Goal: Task Accomplishment & Management: Manage account settings

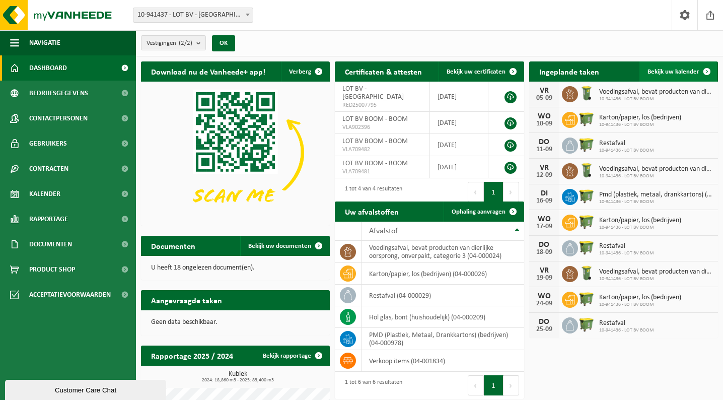
click at [673, 69] on span "Bekijk uw kalender" at bounding box center [674, 72] width 52 height 7
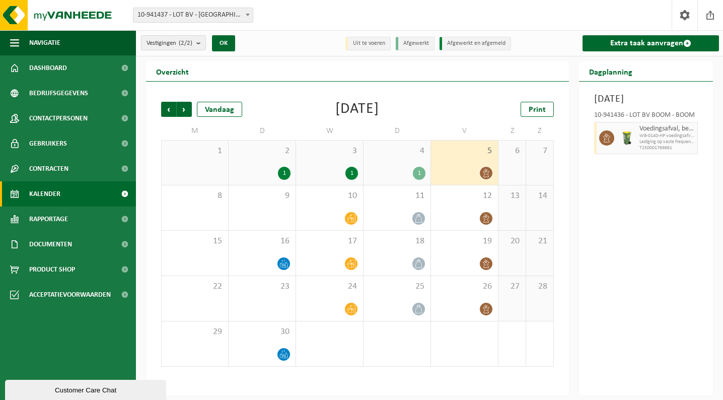
click at [607, 143] on icon at bounding box center [607, 137] width 9 height 9
click at [594, 153] on div at bounding box center [605, 138] width 23 height 32
click at [486, 172] on icon at bounding box center [486, 173] width 9 height 9
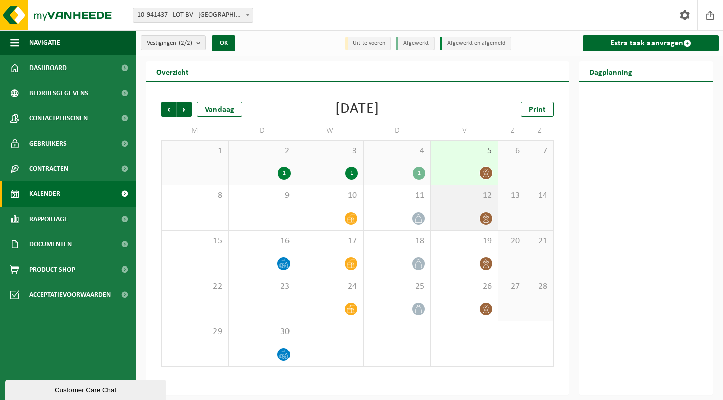
click at [484, 215] on icon at bounding box center [486, 218] width 9 height 9
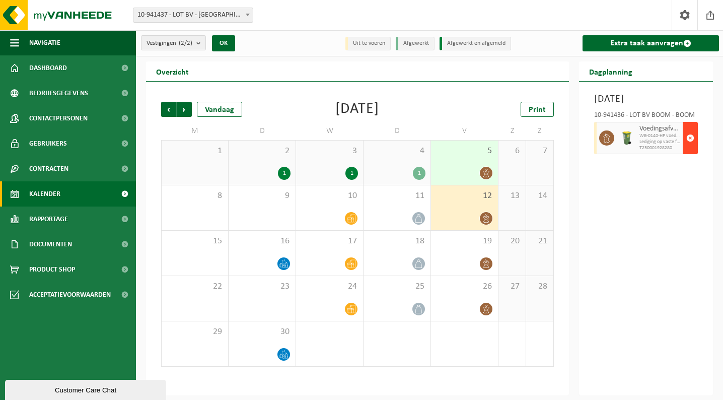
click at [690, 148] on span "button" at bounding box center [691, 138] width 8 height 20
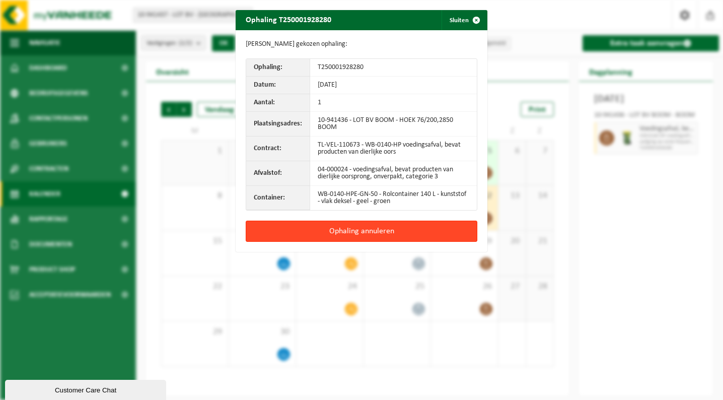
click at [398, 231] on button "Ophaling annuleren" at bounding box center [362, 231] width 232 height 21
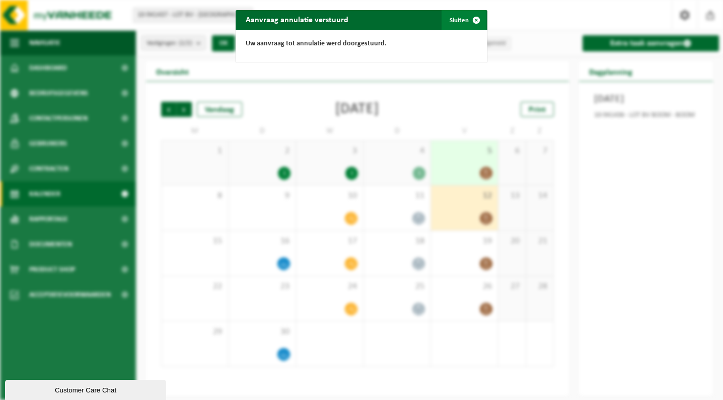
click at [468, 20] on span "button" at bounding box center [476, 20] width 20 height 20
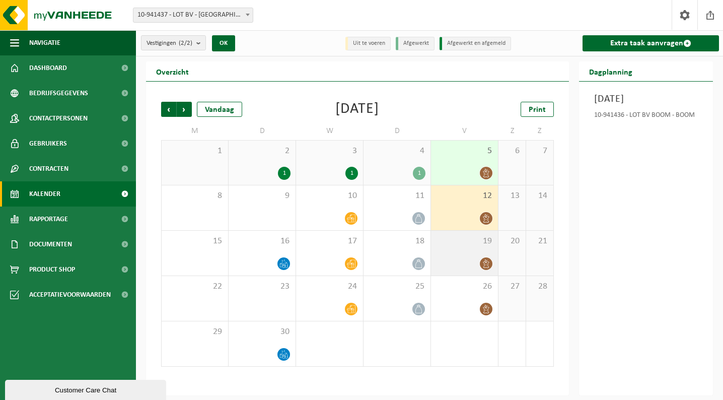
click at [485, 257] on div at bounding box center [487, 264] width 14 height 14
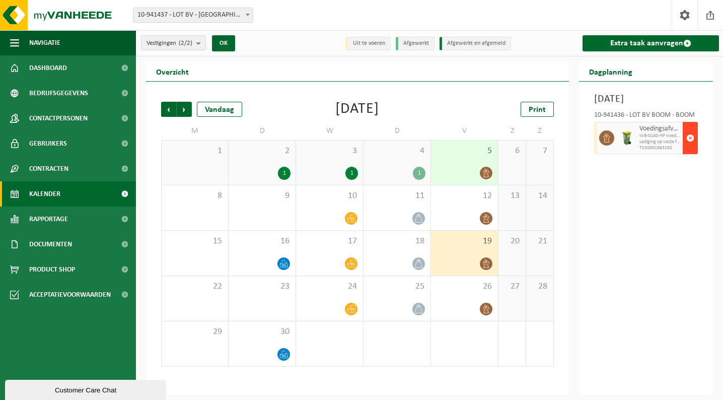
click at [690, 148] on span "button" at bounding box center [691, 138] width 8 height 20
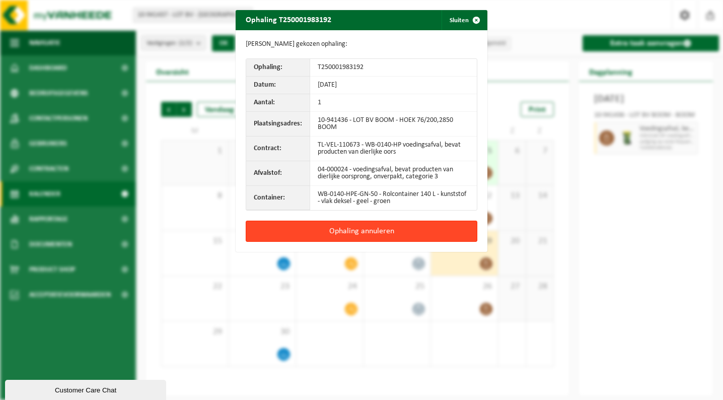
click at [372, 230] on button "Ophaling annuleren" at bounding box center [362, 231] width 232 height 21
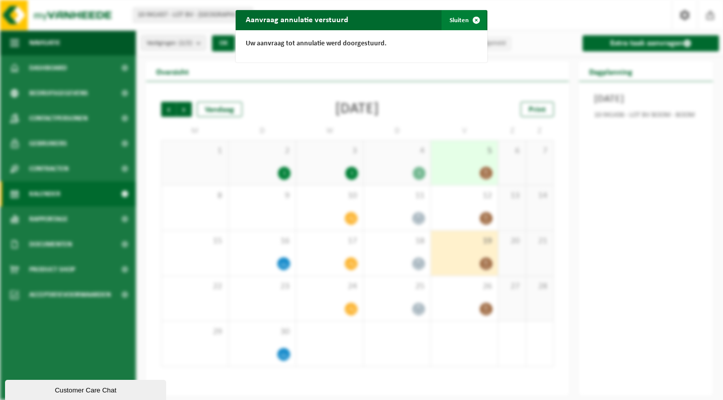
click at [465, 15] on button "Sluiten" at bounding box center [464, 20] width 45 height 20
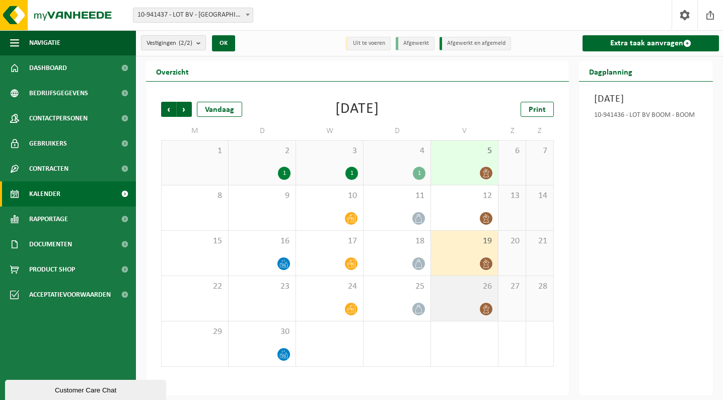
click at [488, 300] on div "26" at bounding box center [464, 298] width 67 height 45
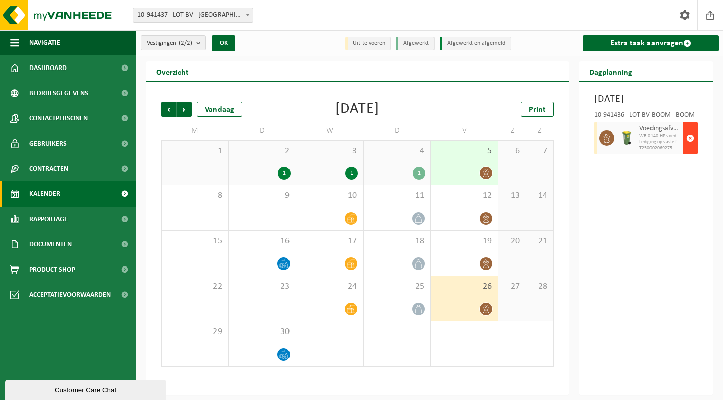
click at [693, 148] on span "button" at bounding box center [691, 138] width 8 height 20
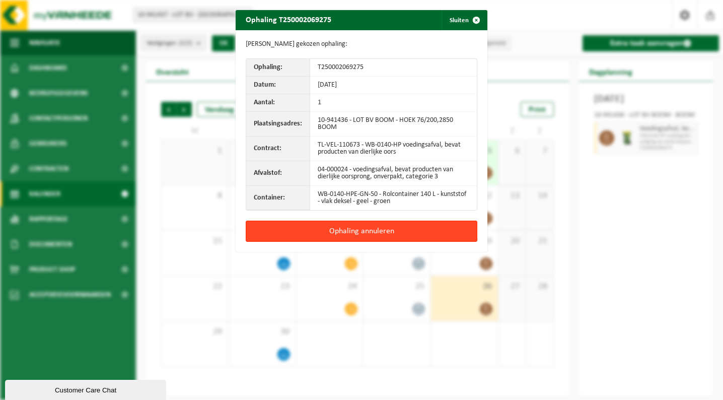
click at [366, 232] on button "Ophaling annuleren" at bounding box center [362, 231] width 232 height 21
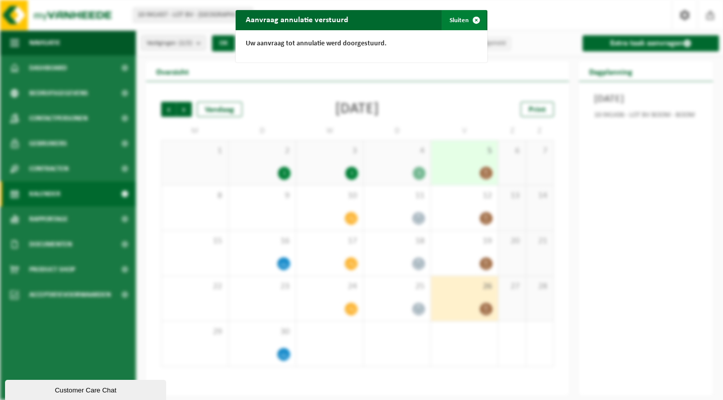
click at [476, 19] on span "button" at bounding box center [476, 20] width 20 height 20
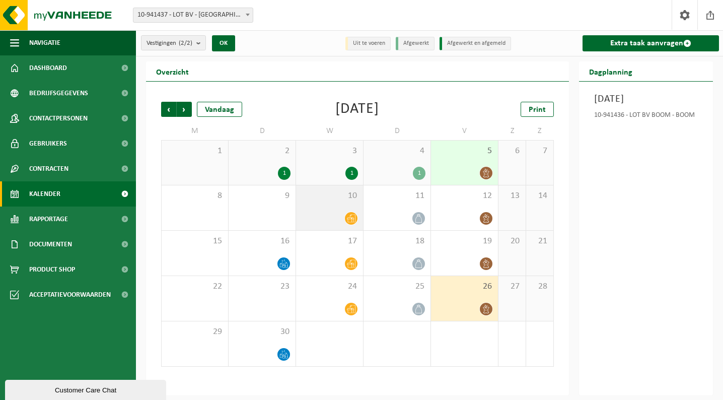
click at [347, 206] on div "10" at bounding box center [329, 207] width 67 height 45
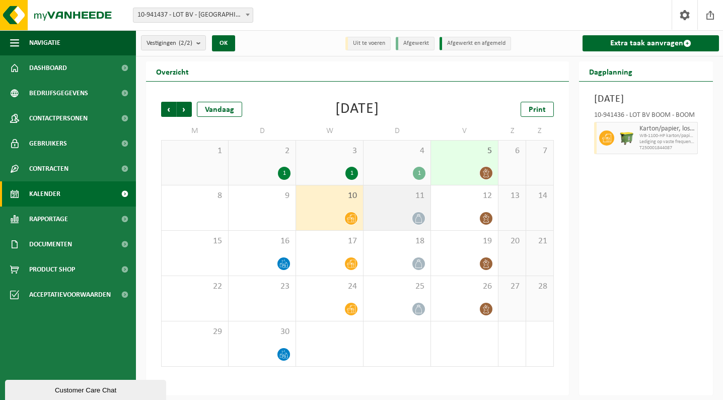
click at [398, 216] on div at bounding box center [397, 219] width 57 height 14
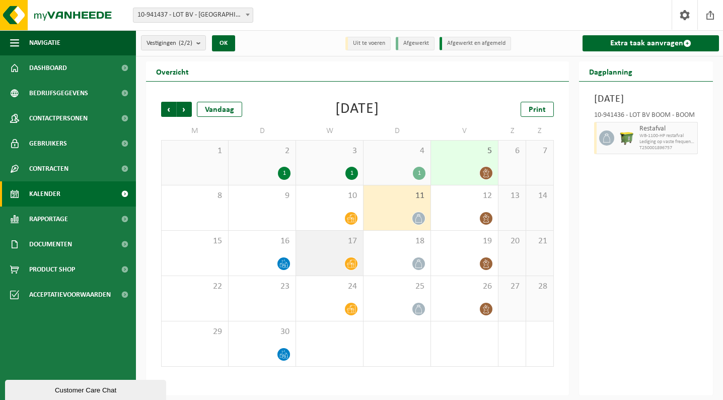
click at [338, 252] on div "17" at bounding box center [329, 253] width 67 height 45
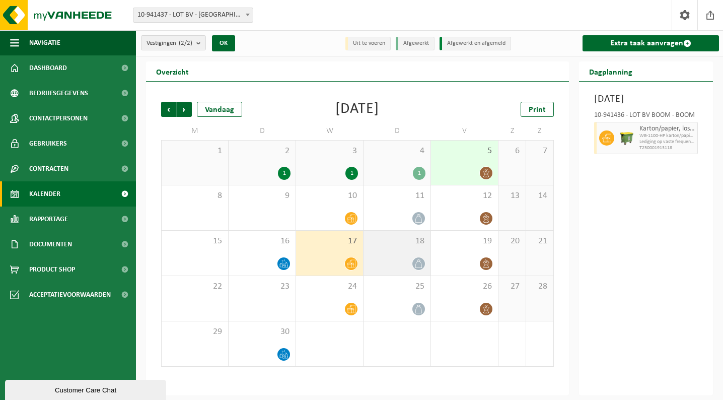
click at [398, 255] on div "18" at bounding box center [397, 253] width 67 height 45
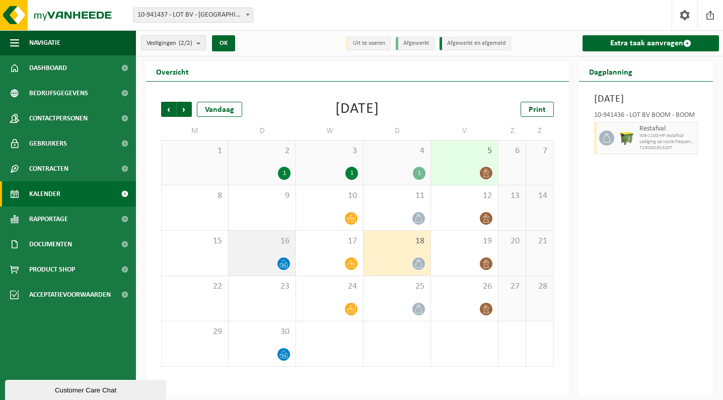
click at [271, 260] on div at bounding box center [262, 264] width 57 height 14
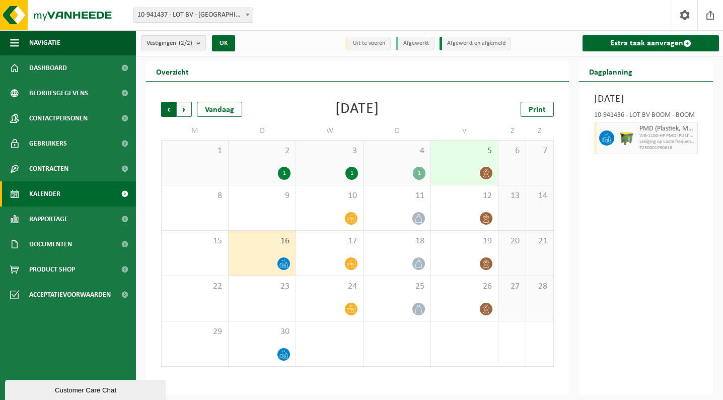
click at [185, 108] on span "Volgende" at bounding box center [184, 109] width 15 height 15
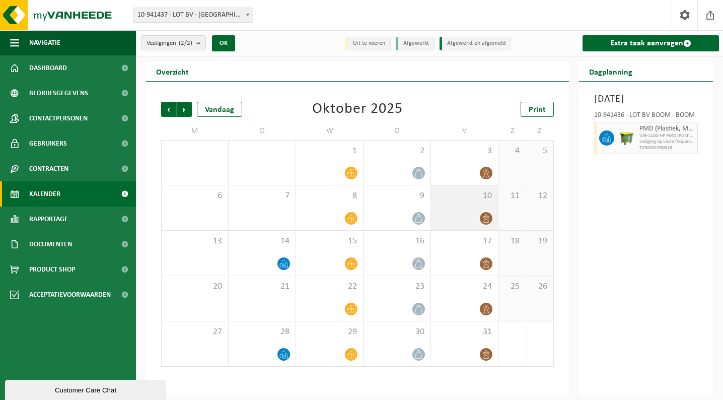
click at [463, 198] on span "10" at bounding box center [464, 195] width 57 height 11
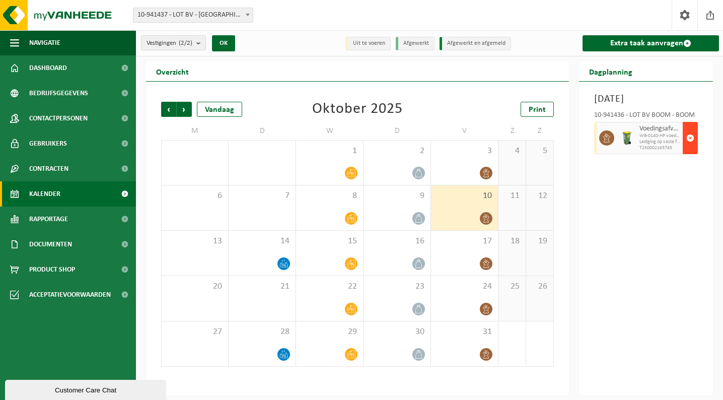
click at [694, 148] on span "button" at bounding box center [691, 138] width 8 height 20
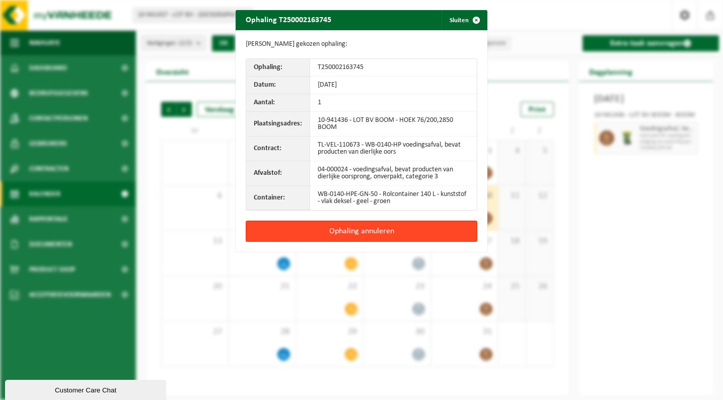
click at [452, 227] on button "Ophaling annuleren" at bounding box center [362, 231] width 232 height 21
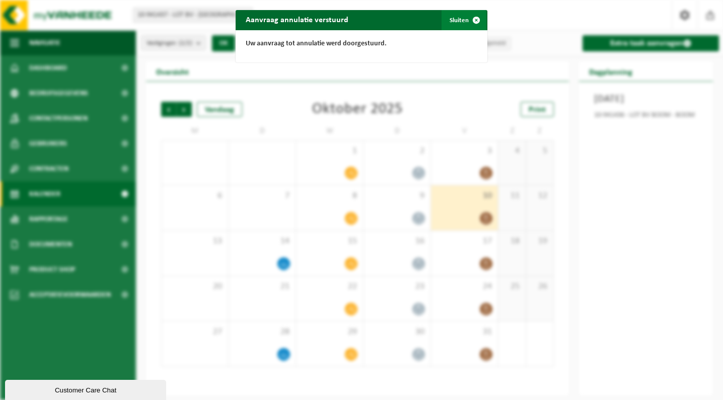
click at [477, 19] on span "button" at bounding box center [476, 20] width 20 height 20
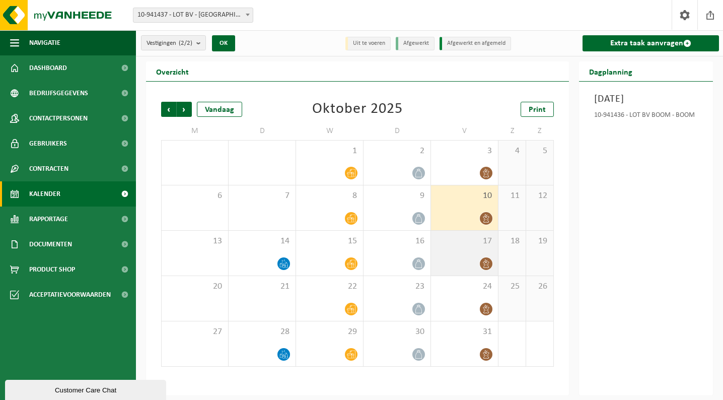
click at [467, 238] on span "17" at bounding box center [464, 241] width 57 height 11
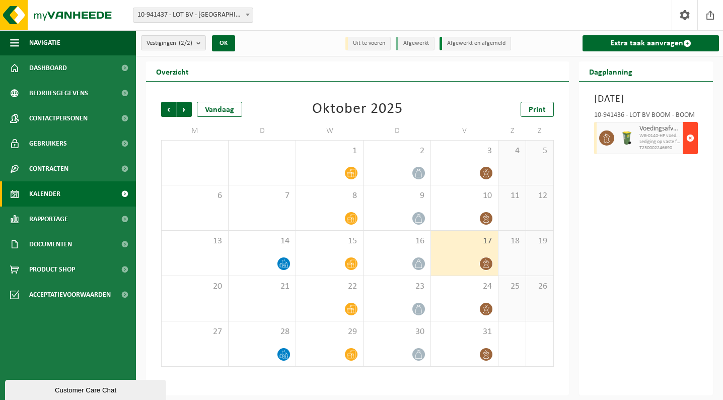
click at [687, 147] on span "button" at bounding box center [691, 138] width 8 height 20
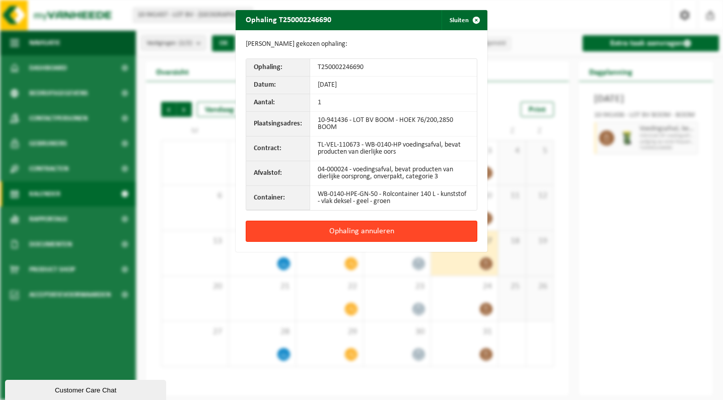
click at [442, 233] on button "Ophaling annuleren" at bounding box center [362, 231] width 232 height 21
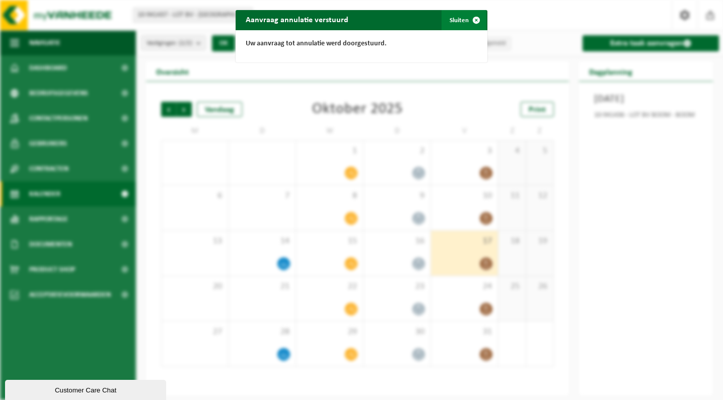
click at [475, 20] on span "button" at bounding box center [476, 20] width 20 height 20
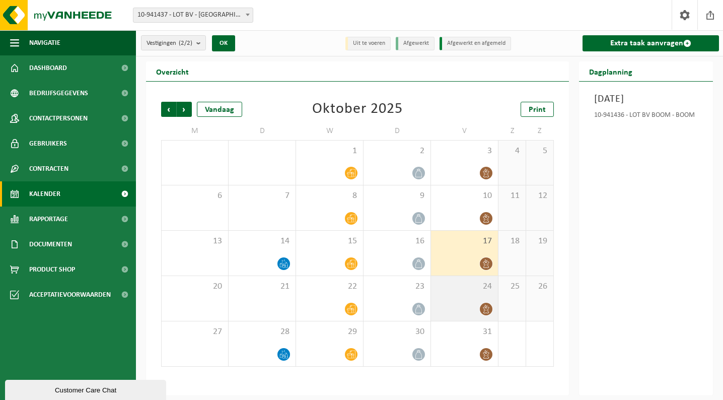
click at [470, 302] on div at bounding box center [464, 309] width 57 height 14
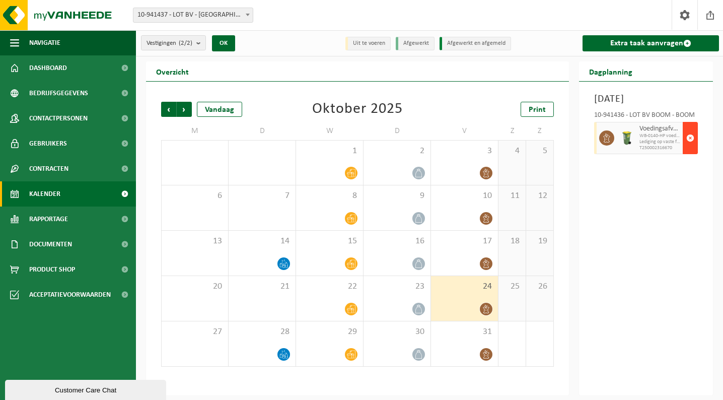
click at [690, 148] on span "button" at bounding box center [691, 138] width 8 height 20
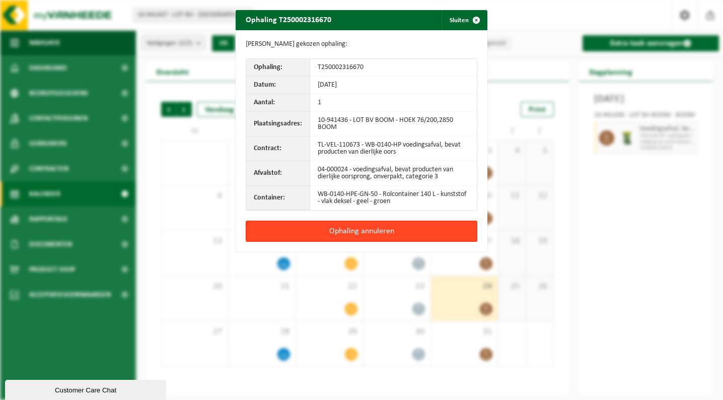
click at [408, 230] on button "Ophaling annuleren" at bounding box center [362, 231] width 232 height 21
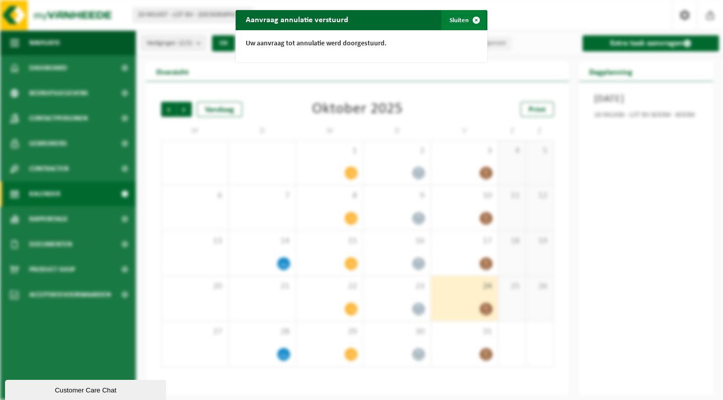
click at [476, 17] on span "button" at bounding box center [476, 20] width 20 height 20
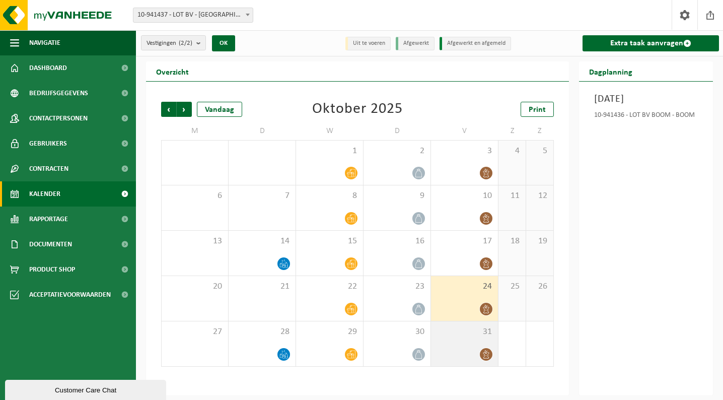
click at [467, 346] on div "31" at bounding box center [464, 343] width 67 height 45
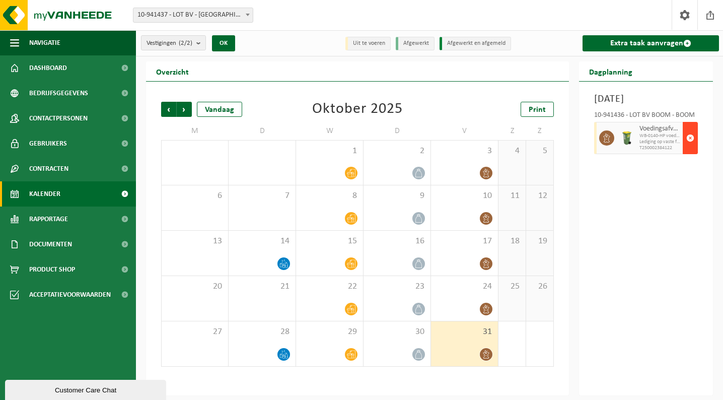
click at [689, 148] on span "button" at bounding box center [691, 138] width 8 height 20
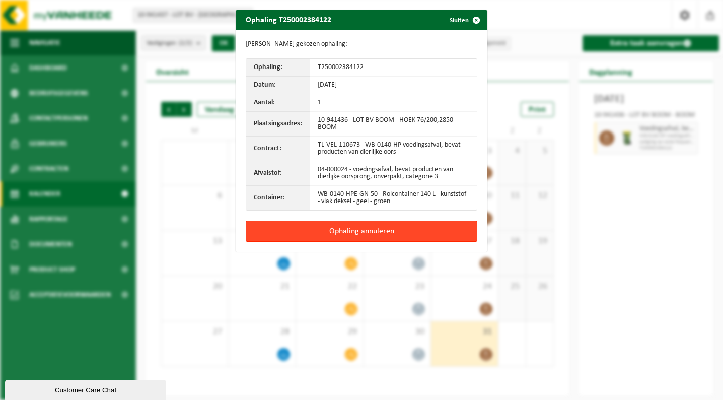
click at [406, 230] on button "Ophaling annuleren" at bounding box center [362, 231] width 232 height 21
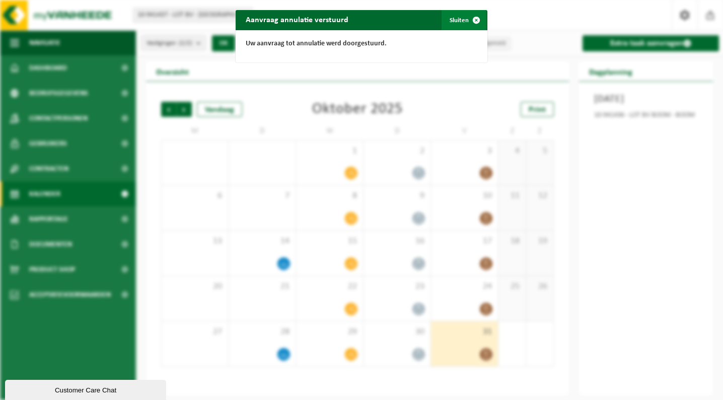
click at [477, 17] on span "button" at bounding box center [476, 20] width 20 height 20
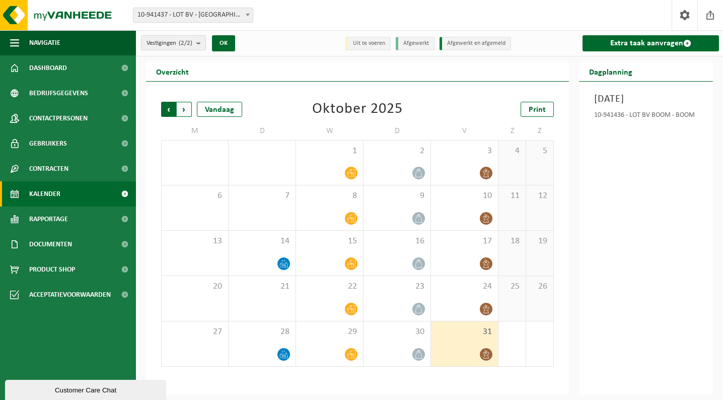
click at [185, 110] on span "Volgende" at bounding box center [184, 109] width 15 height 15
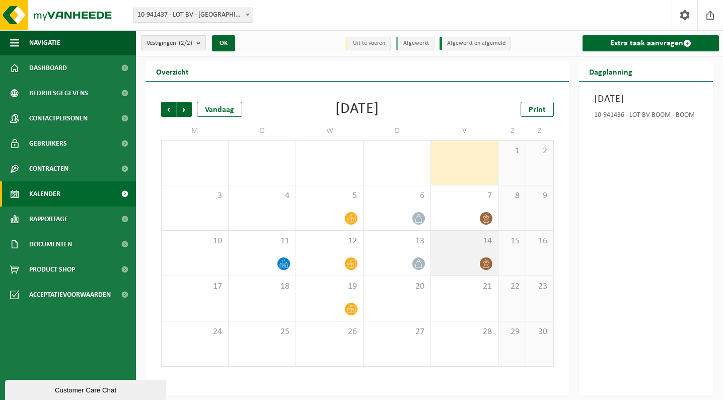
click at [464, 257] on div at bounding box center [464, 264] width 57 height 14
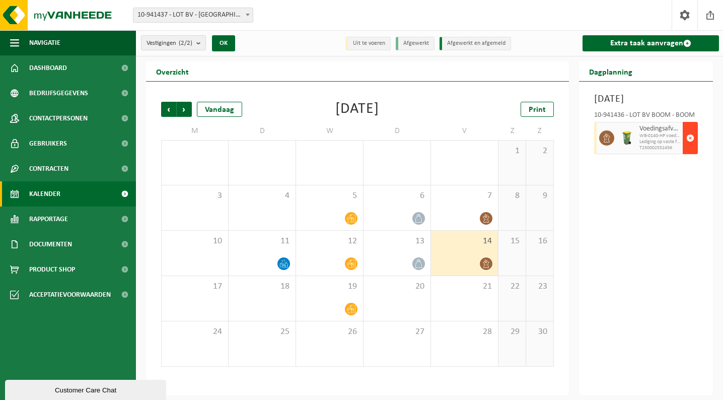
click at [692, 148] on span "button" at bounding box center [691, 138] width 8 height 20
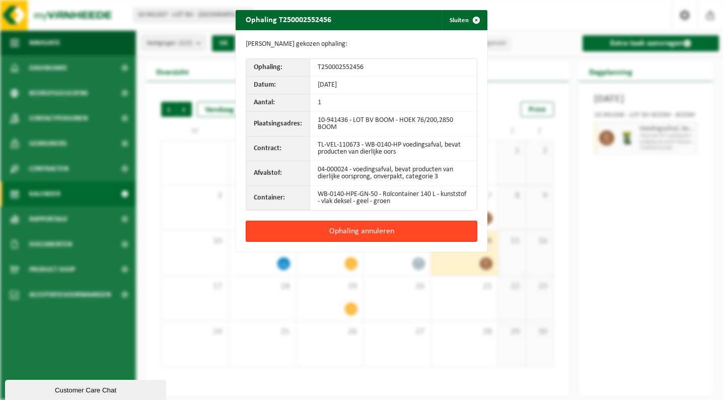
click at [449, 227] on button "Ophaling annuleren" at bounding box center [362, 231] width 232 height 21
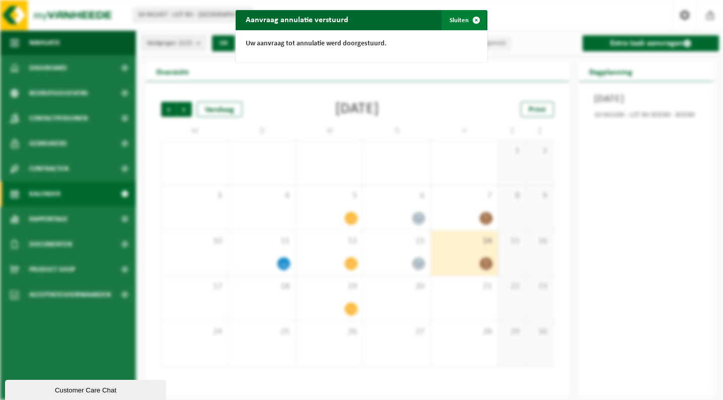
click at [469, 21] on span "button" at bounding box center [476, 20] width 20 height 20
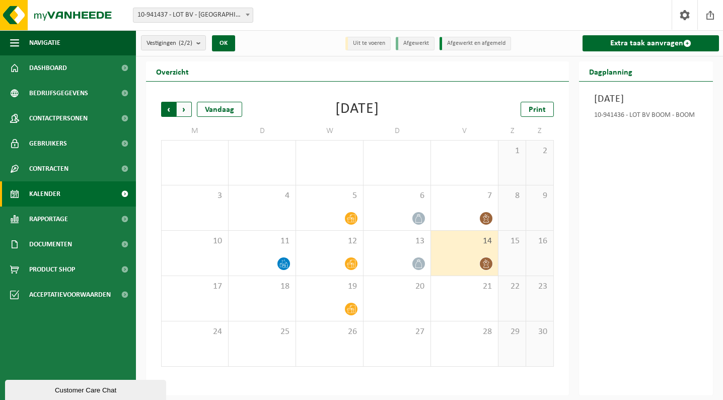
click at [185, 110] on span "Volgende" at bounding box center [184, 109] width 15 height 15
